Goal: Download file/media

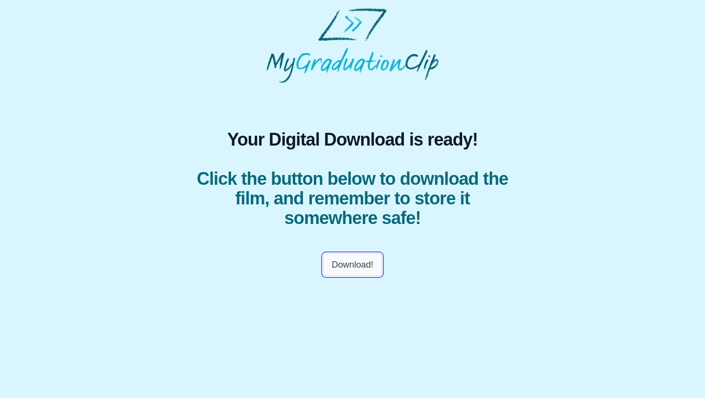
click at [367, 260] on button "Download!" at bounding box center [352, 264] width 58 height 23
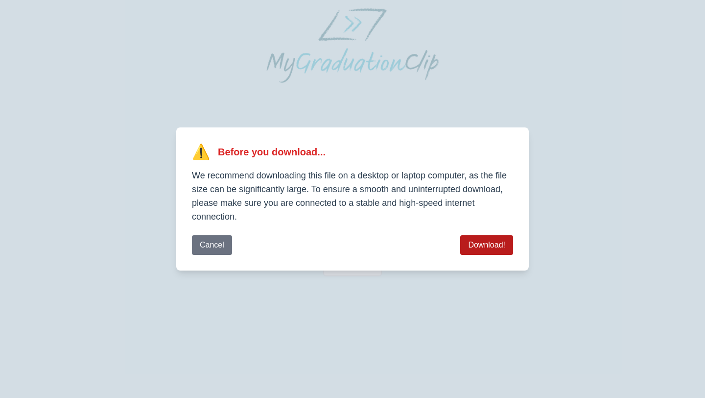
click at [477, 246] on button "Download!" at bounding box center [486, 245] width 53 height 20
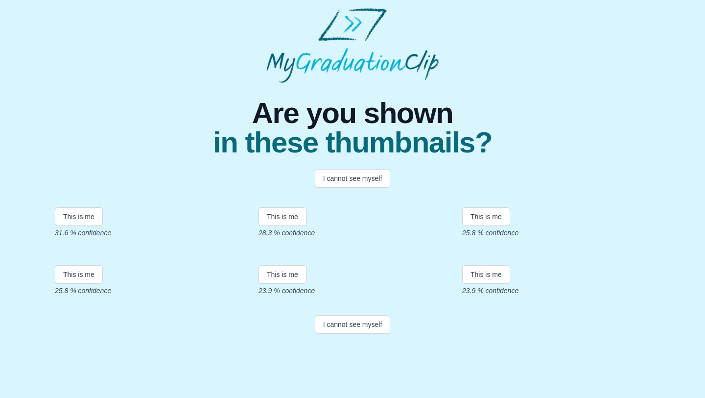
scroll to position [133, 0]
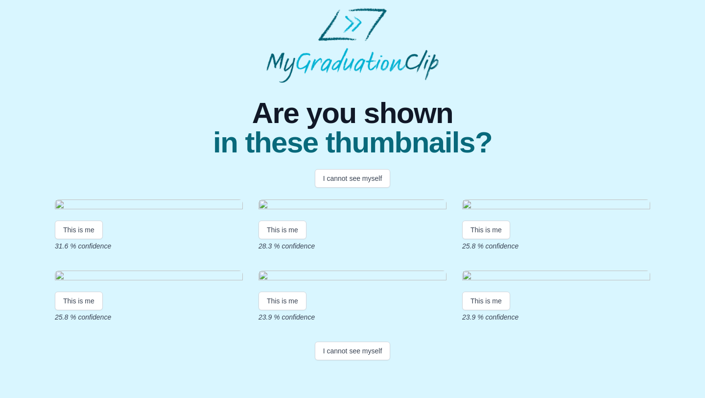
click at [167, 199] on img at bounding box center [149, 205] width 188 height 13
click at [88, 220] on button "This is me" at bounding box center [79, 229] width 48 height 19
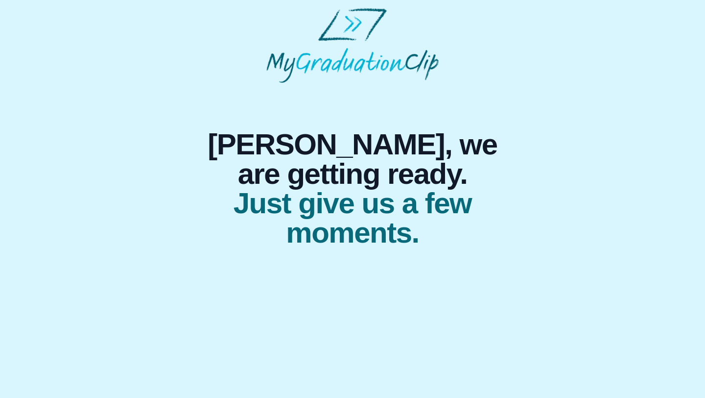
scroll to position [0, 0]
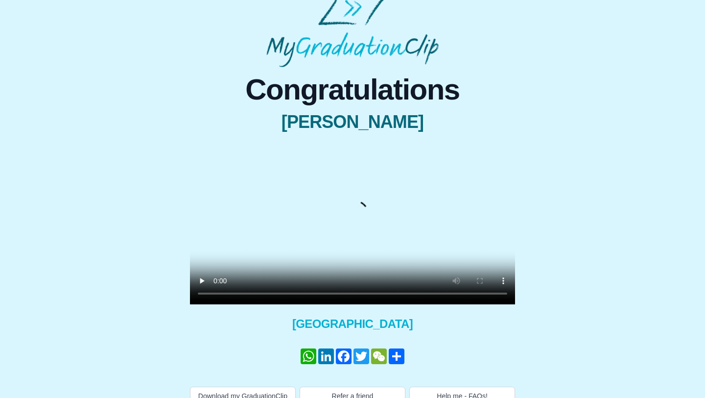
scroll to position [40, 0]
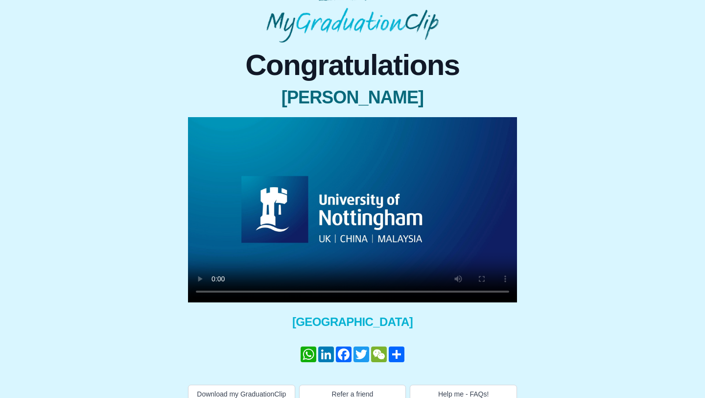
click at [307, 213] on video at bounding box center [352, 209] width 329 height 185
